Goal: Find specific page/section: Find specific page/section

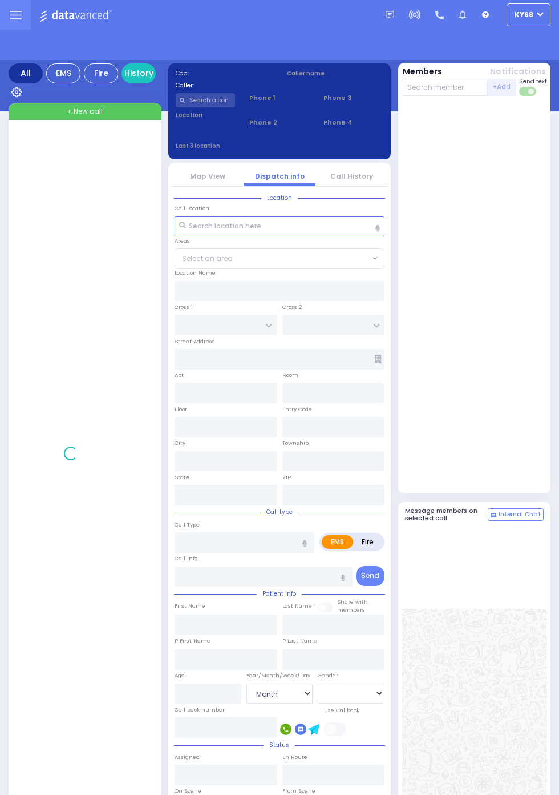
select select "Month"
select select "[DEMOGRAPHIC_DATA]"
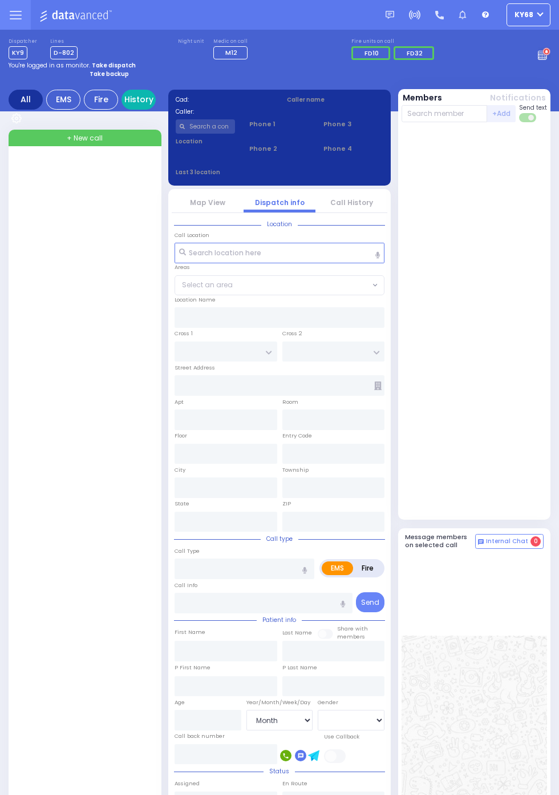
click at [146, 98] on link "History" at bounding box center [139, 100] width 34 height 20
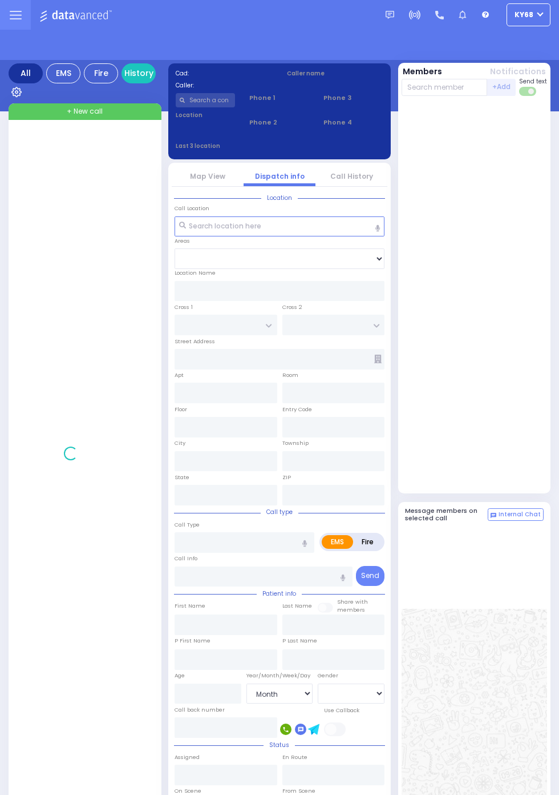
select select "Month"
select select "[DEMOGRAPHIC_DATA]"
select select "Month"
select select "[DEMOGRAPHIC_DATA]"
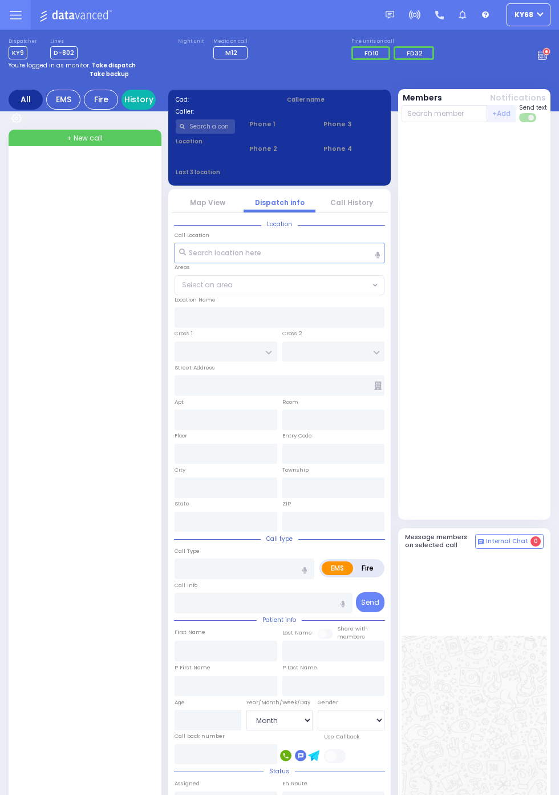
click at [142, 102] on link "History" at bounding box center [139, 100] width 34 height 20
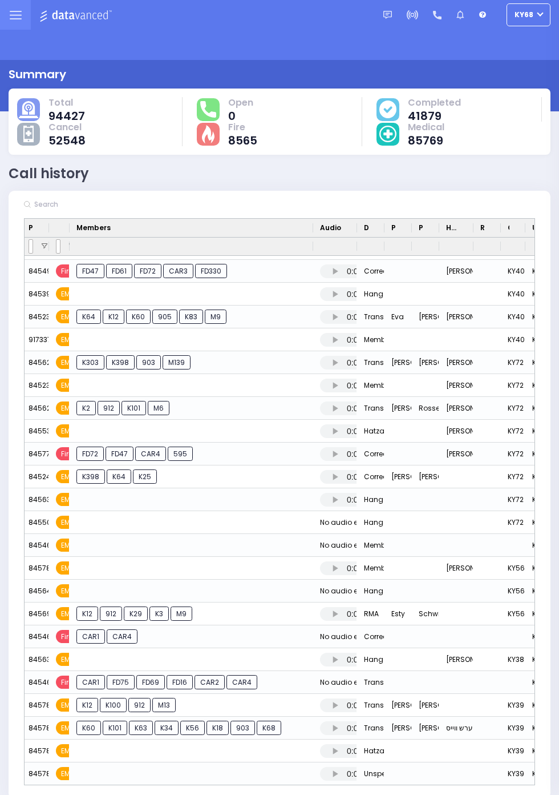
scroll to position [0, 299]
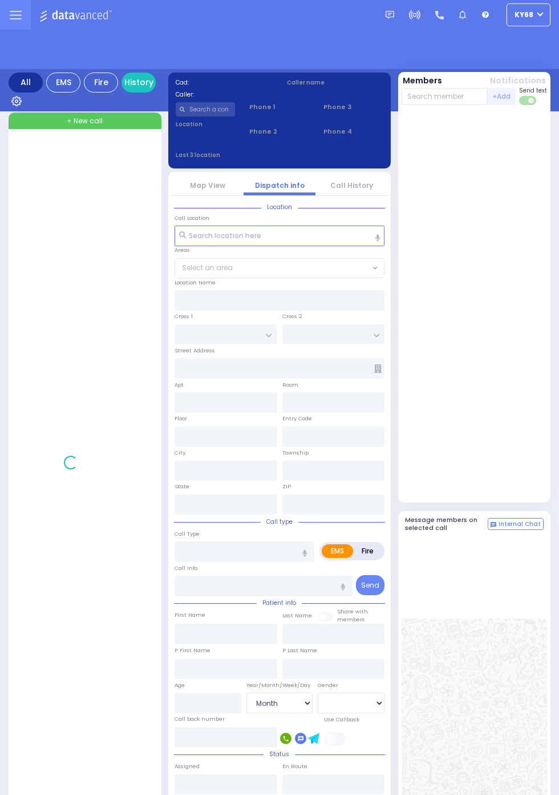
select select "Month"
select select "[DEMOGRAPHIC_DATA]"
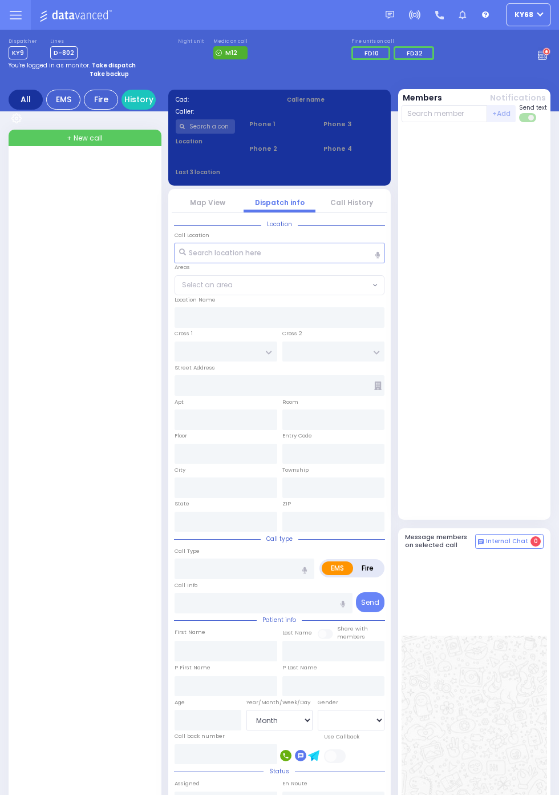
click at [220, 57] on span "M12" at bounding box center [230, 52] width 34 height 13
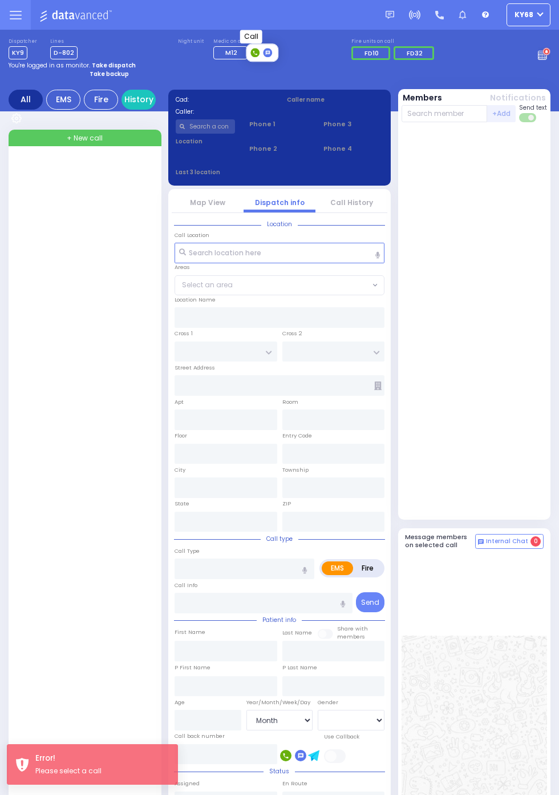
click at [261, 57] on span at bounding box center [256, 52] width 11 height 9
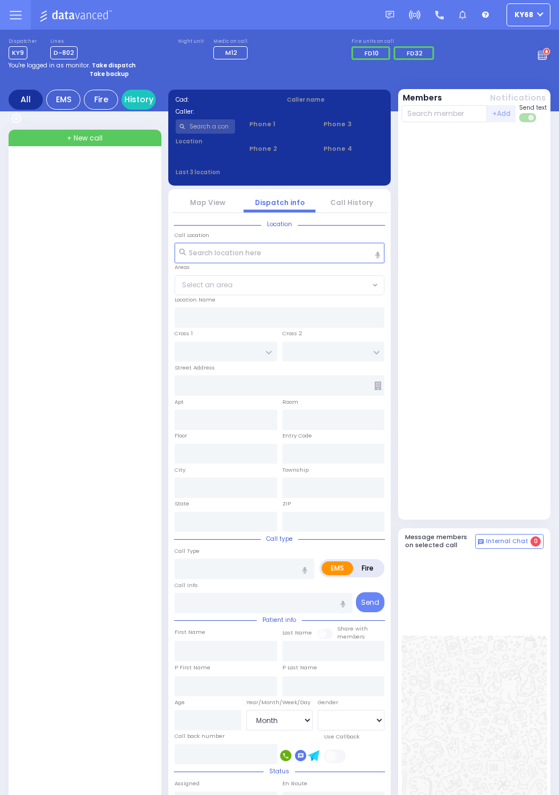
click at [224, 43] on label "Medic on call" at bounding box center [232, 41] width 38 height 7
click at [237, 57] on span "M12" at bounding box center [231, 52] width 12 height 9
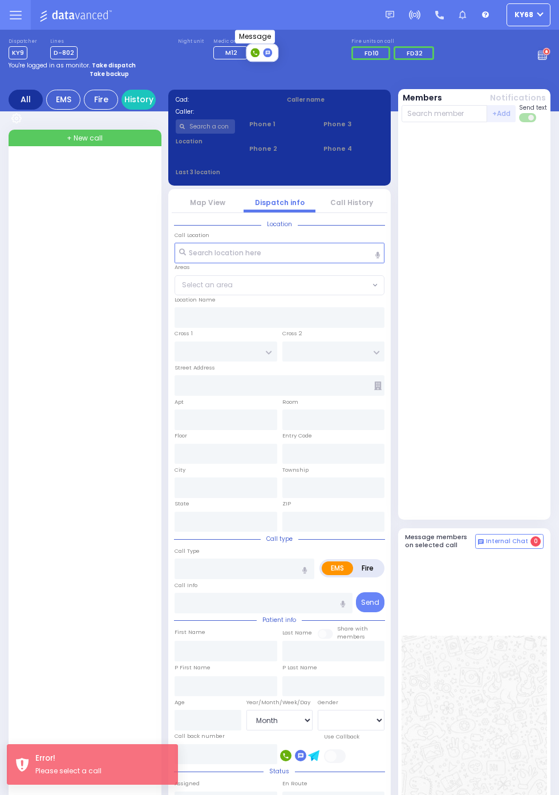
click at [267, 54] on icon at bounding box center [268, 53] width 4 height 4
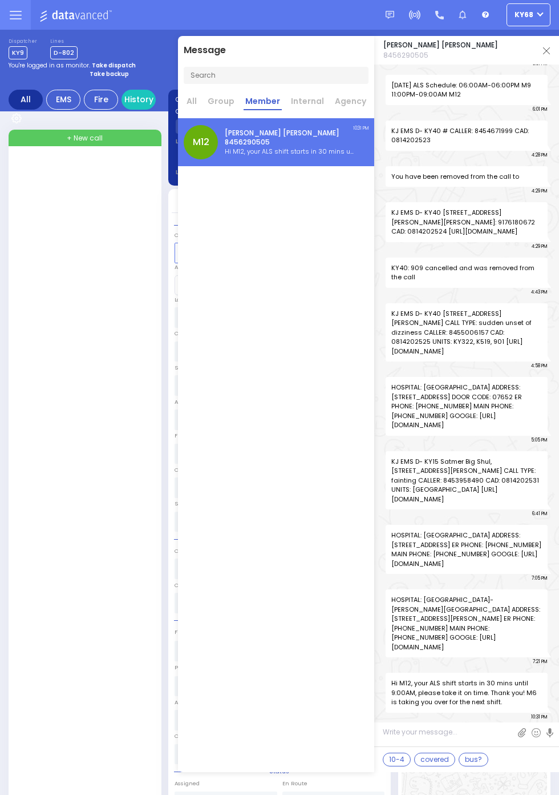
click at [547, 50] on img at bounding box center [546, 50] width 7 height 7
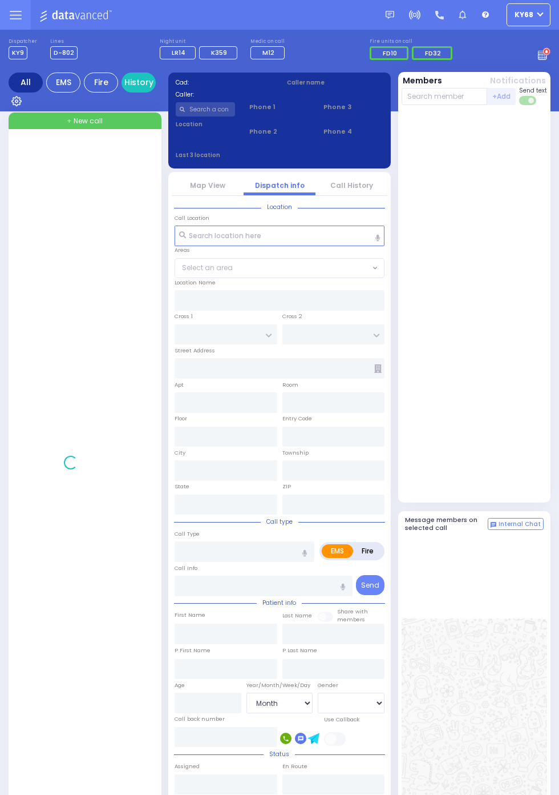
select select "Month"
select select "[DEMOGRAPHIC_DATA]"
select select "Month"
select select "[DEMOGRAPHIC_DATA]"
